Goal: Find specific page/section: Find specific page/section

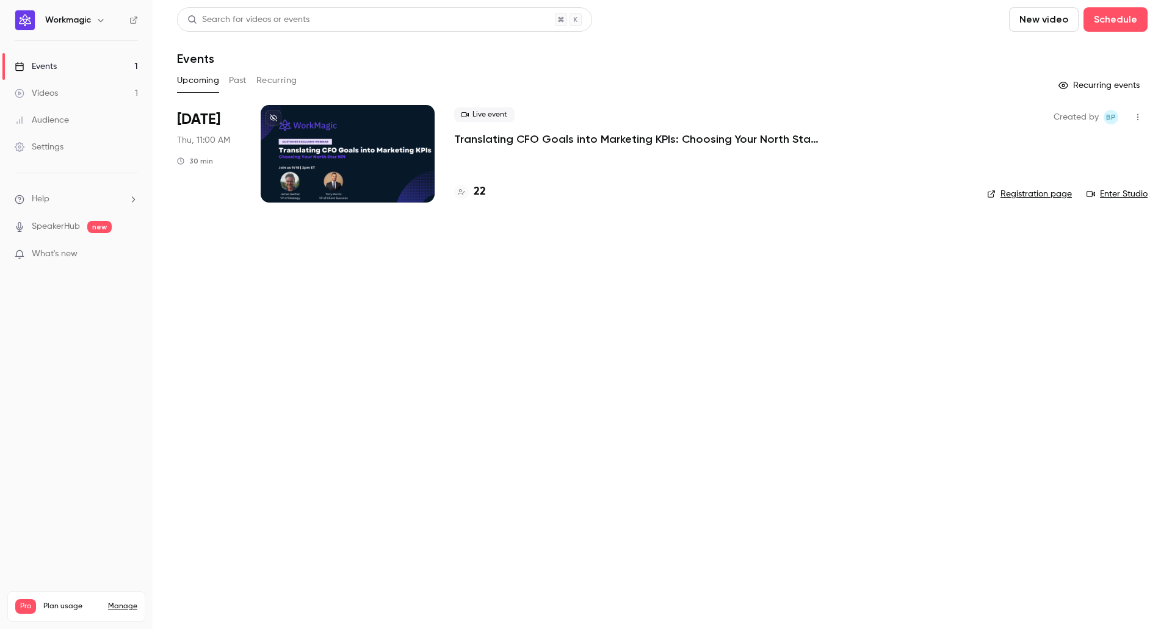
click at [544, 140] on p "Translating CFO Goals into Marketing KPIs: Choosing Your North Star KPI" at bounding box center [637, 139] width 366 height 15
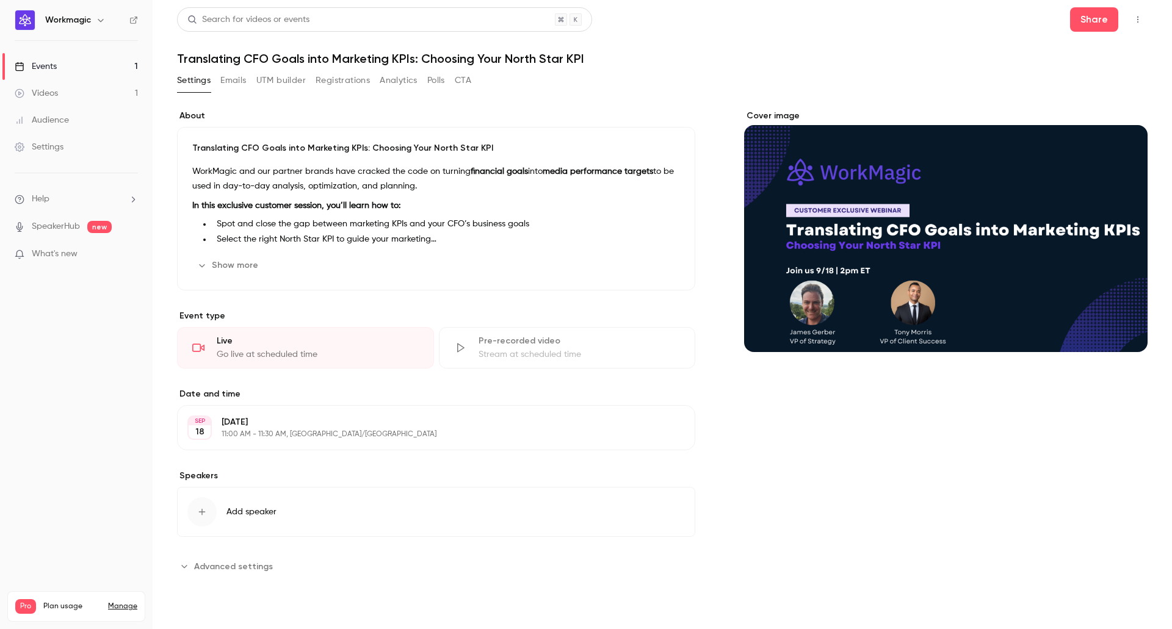
click at [230, 85] on button "Emails" at bounding box center [233, 81] width 26 height 20
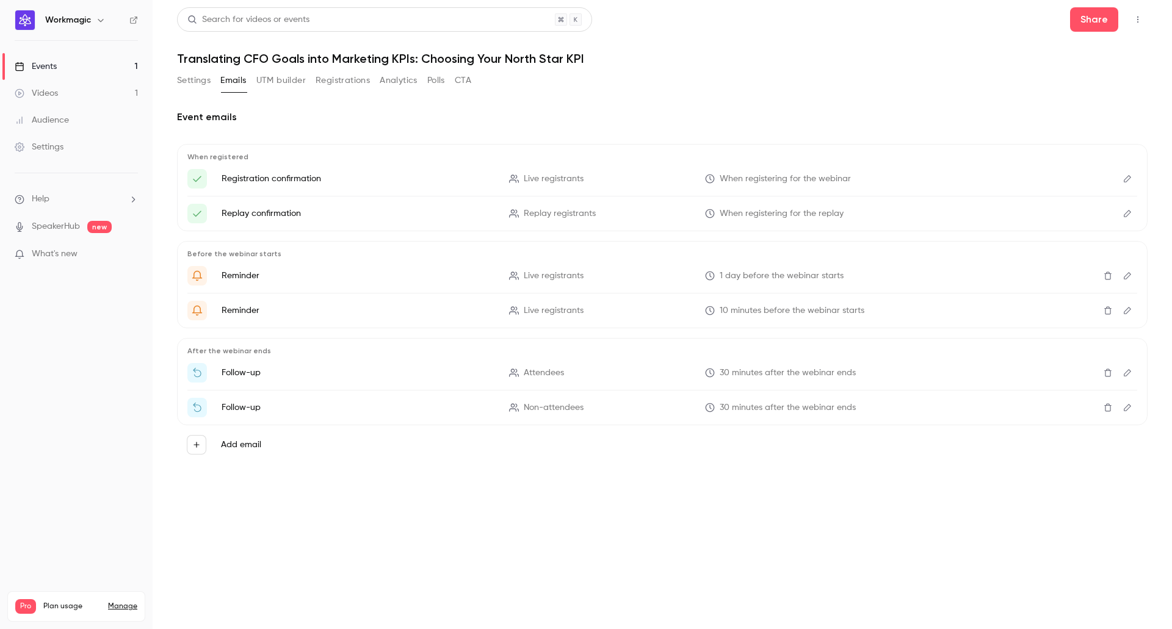
click at [346, 82] on button "Registrations" at bounding box center [343, 81] width 54 height 20
